Goal: Information Seeking & Learning: Learn about a topic

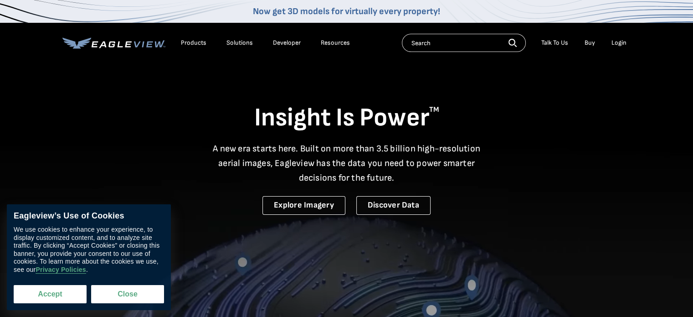
click at [68, 293] on button "Accept" at bounding box center [50, 294] width 73 height 18
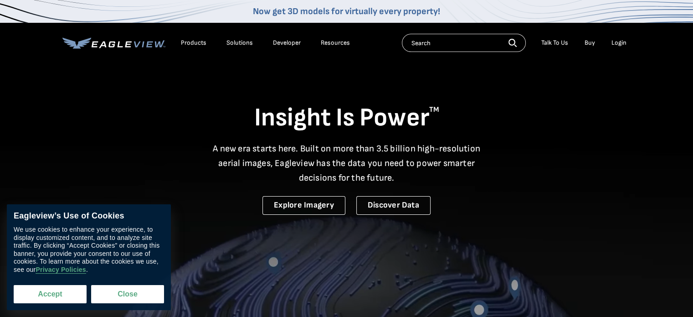
checkbox input "true"
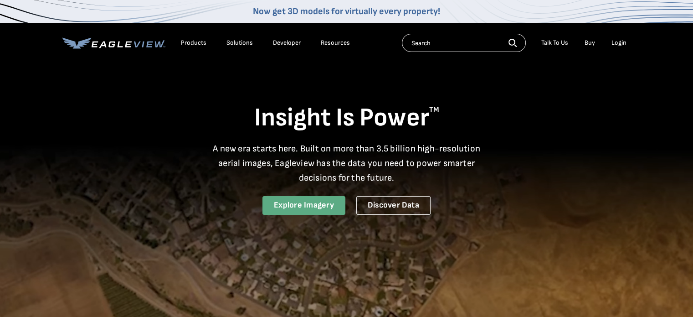
click at [318, 209] on link "Explore Imagery" at bounding box center [304, 205] width 83 height 19
